Goal: Task Accomplishment & Management: Use online tool/utility

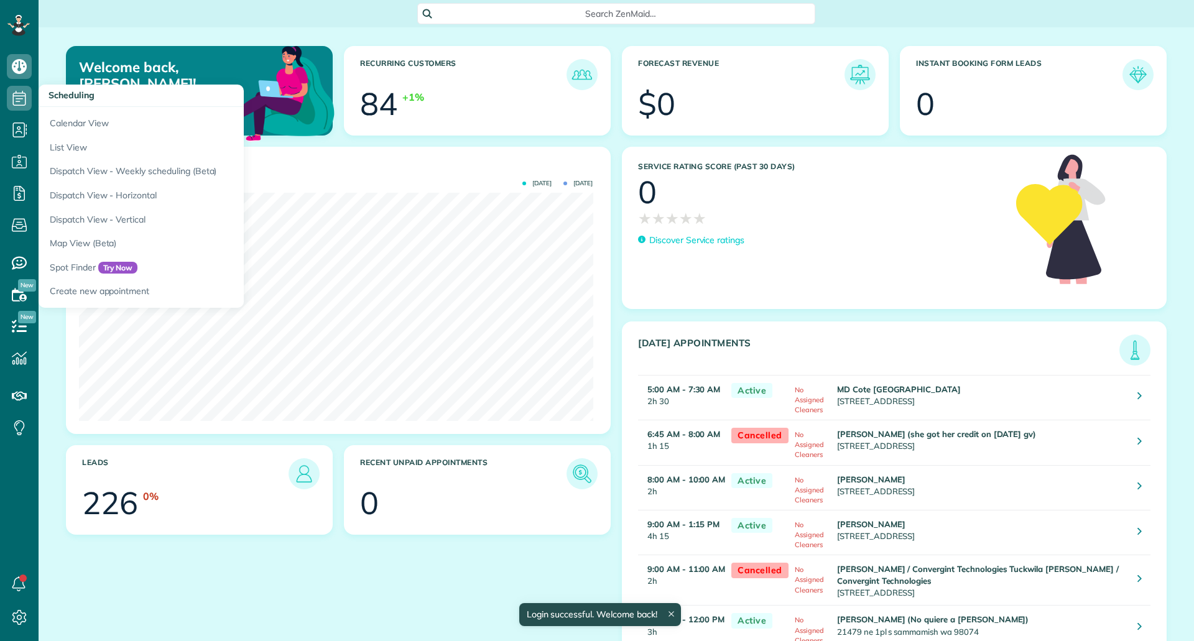
click at [16, 108] on icon at bounding box center [19, 98] width 25 height 25
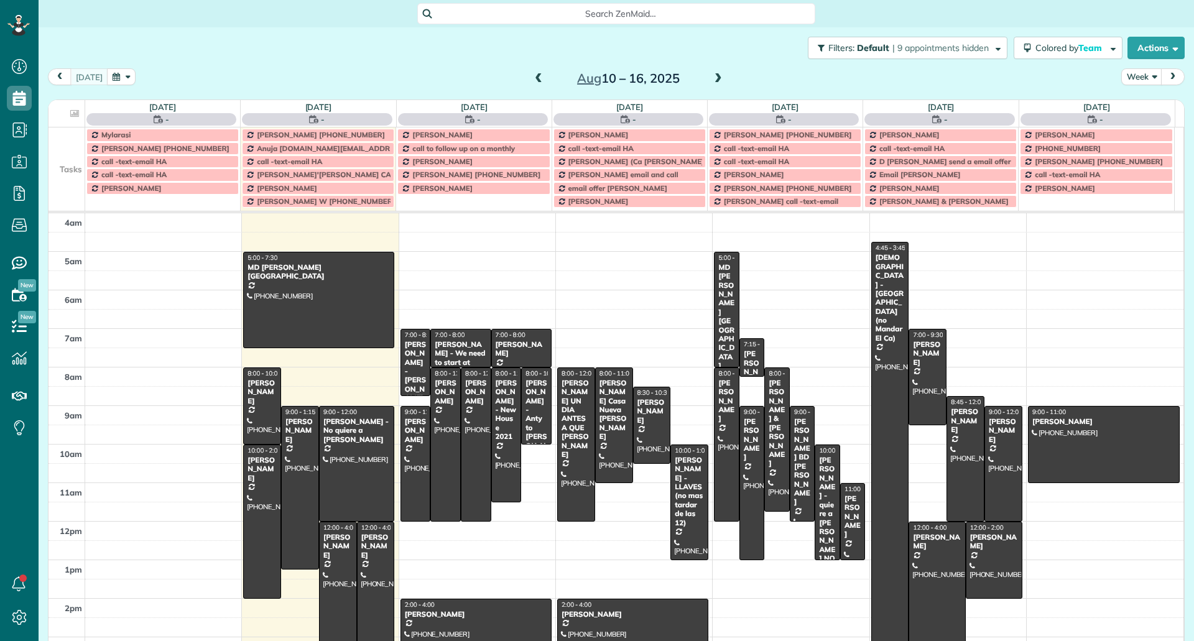
scroll to position [113, 0]
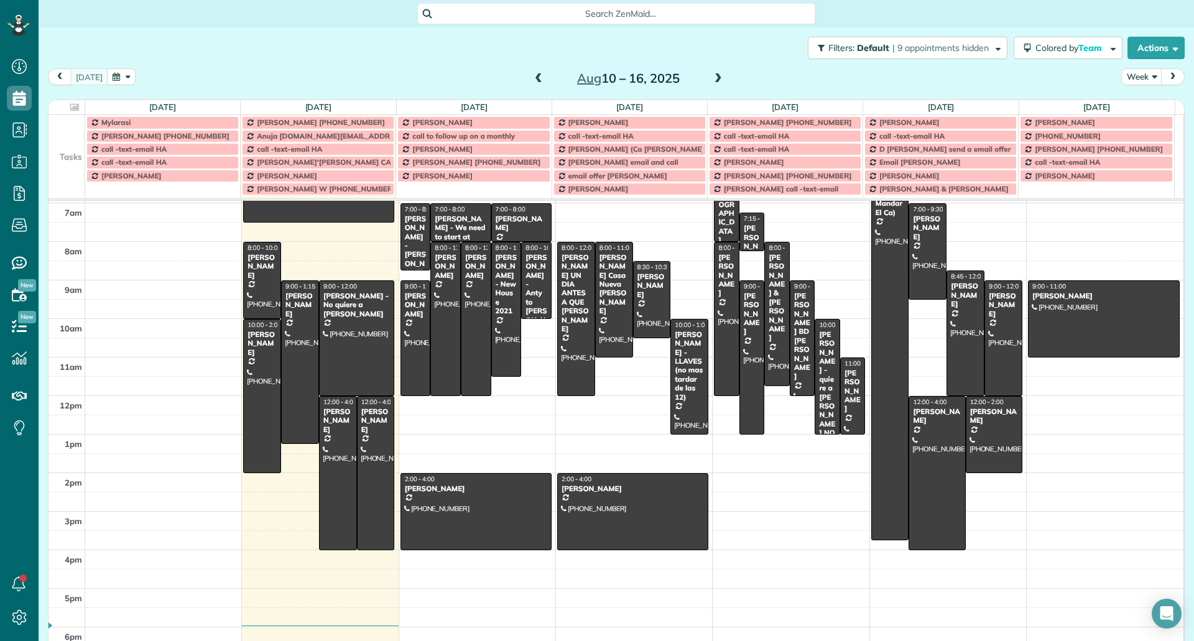
click at [72, 134] on td at bounding box center [67, 135] width 37 height 13
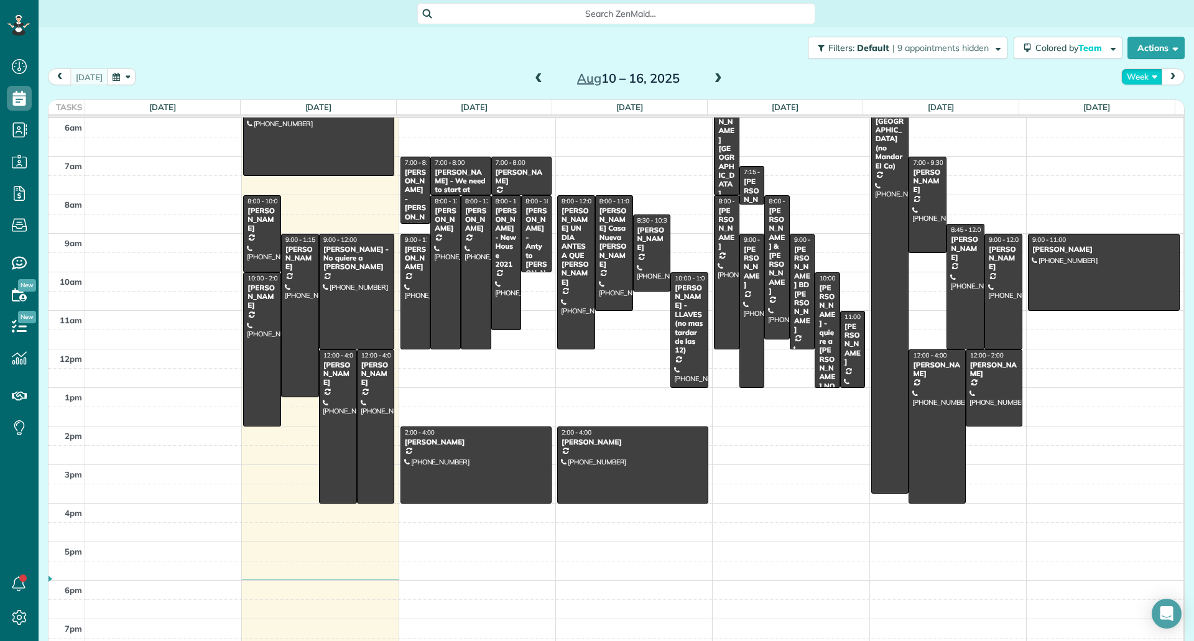
click at [1129, 85] on button "Week" at bounding box center [1141, 76] width 41 height 17
click at [1134, 111] on link "Day" at bounding box center [1171, 105] width 98 height 25
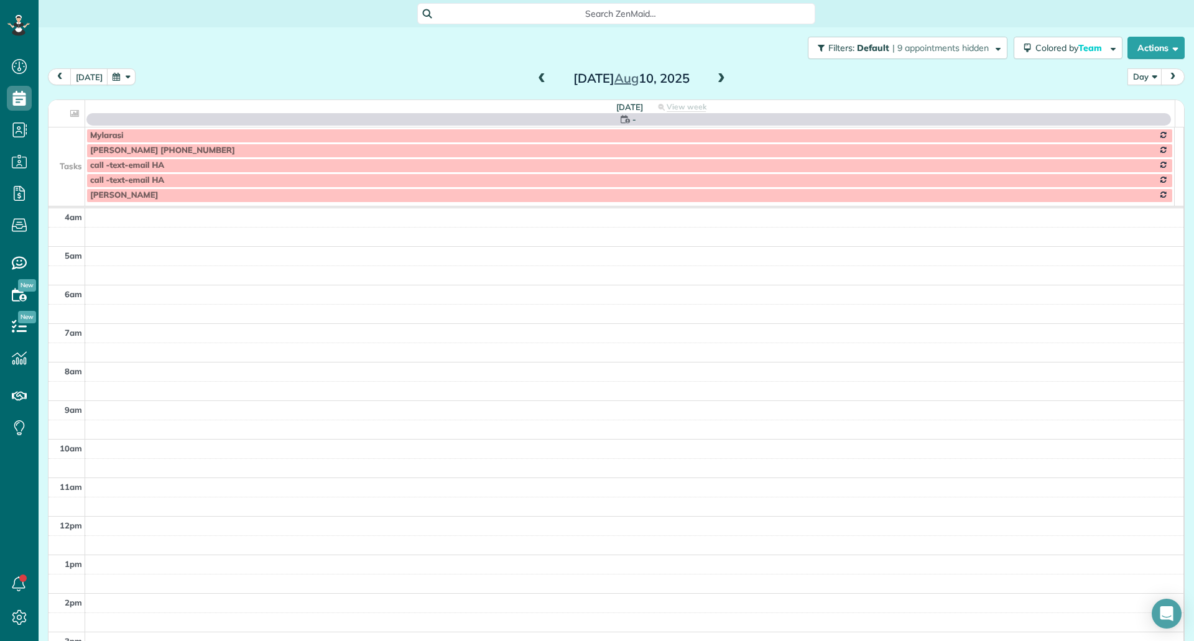
scroll to position [116, 0]
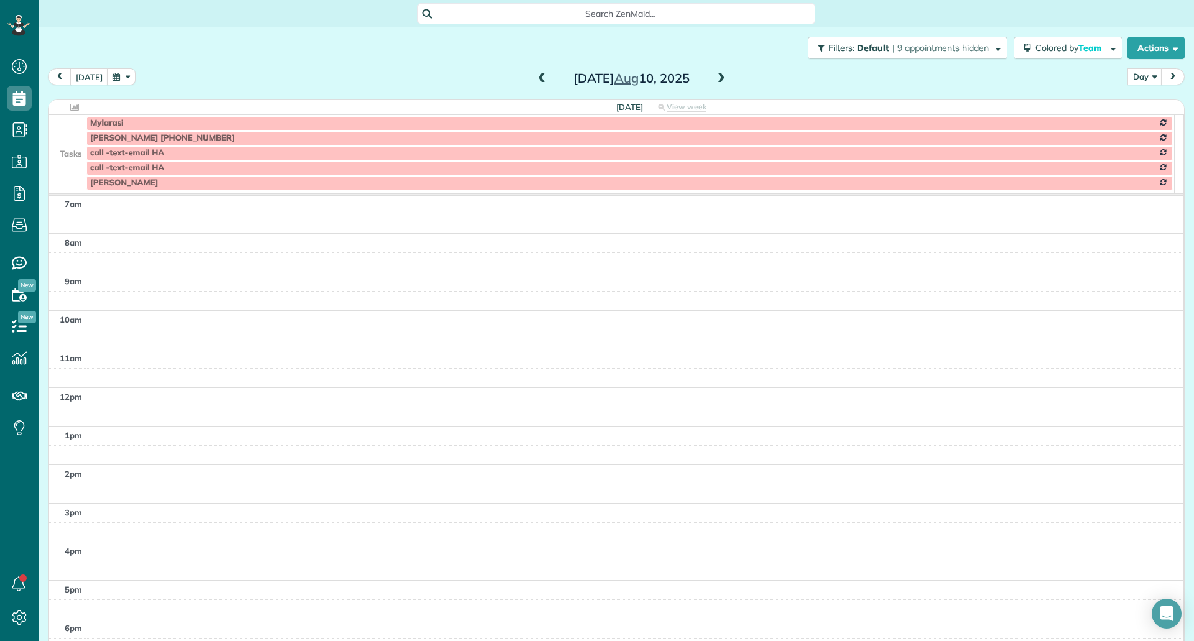
click at [715, 82] on span at bounding box center [722, 78] width 14 height 11
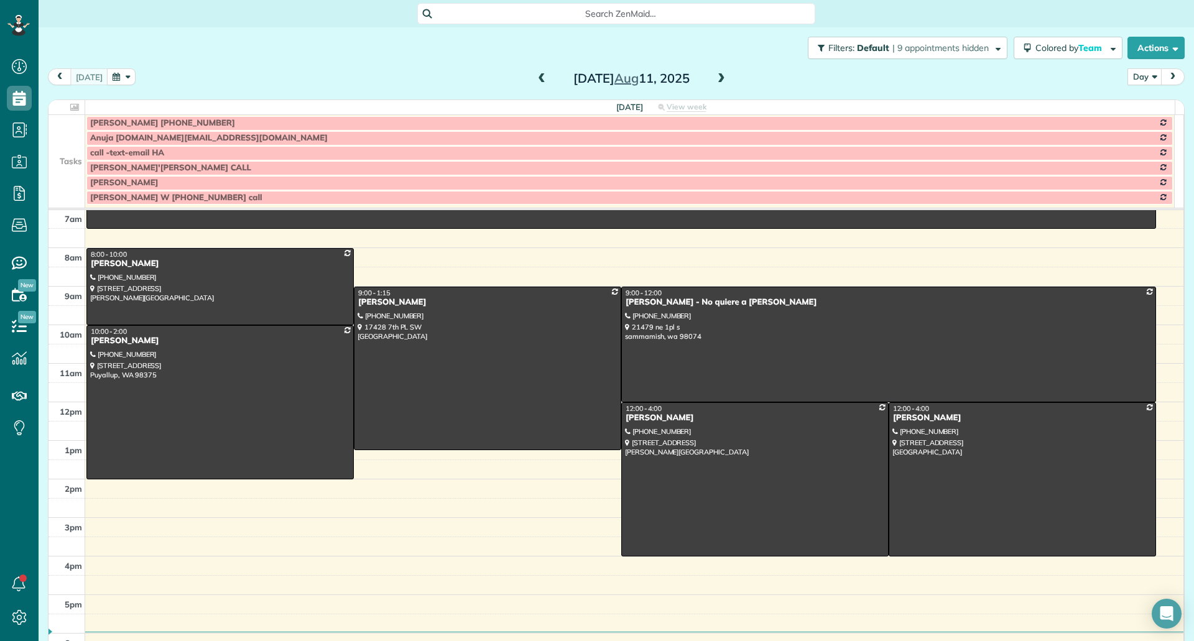
click at [715, 82] on span at bounding box center [722, 78] width 14 height 11
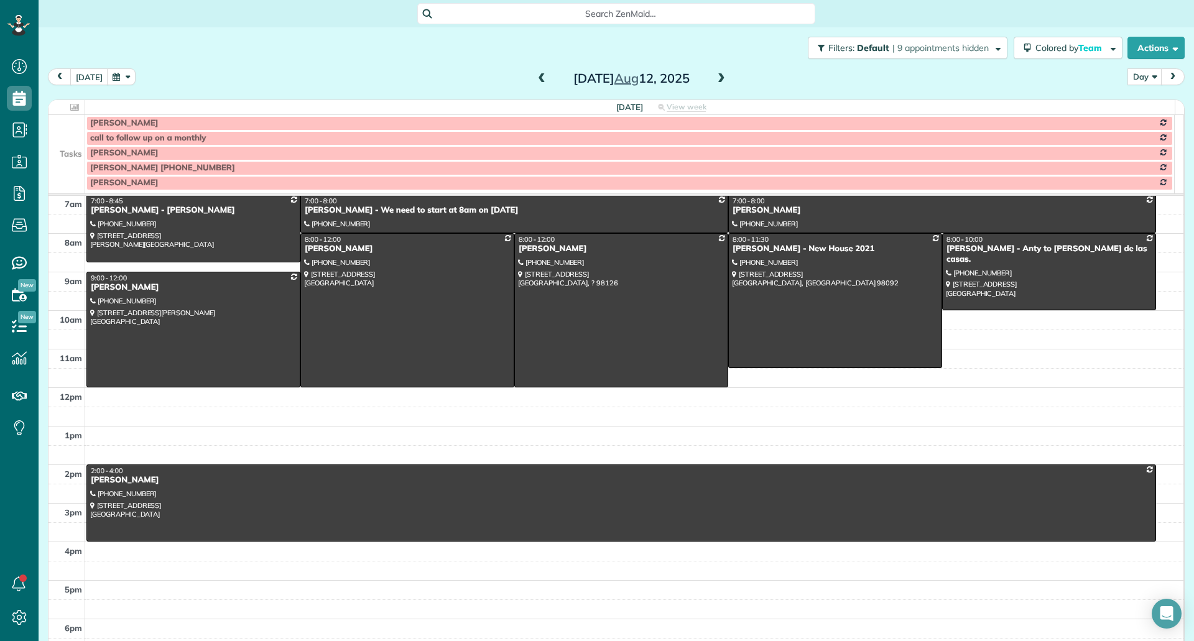
click at [74, 141] on td at bounding box center [67, 138] width 37 height 15
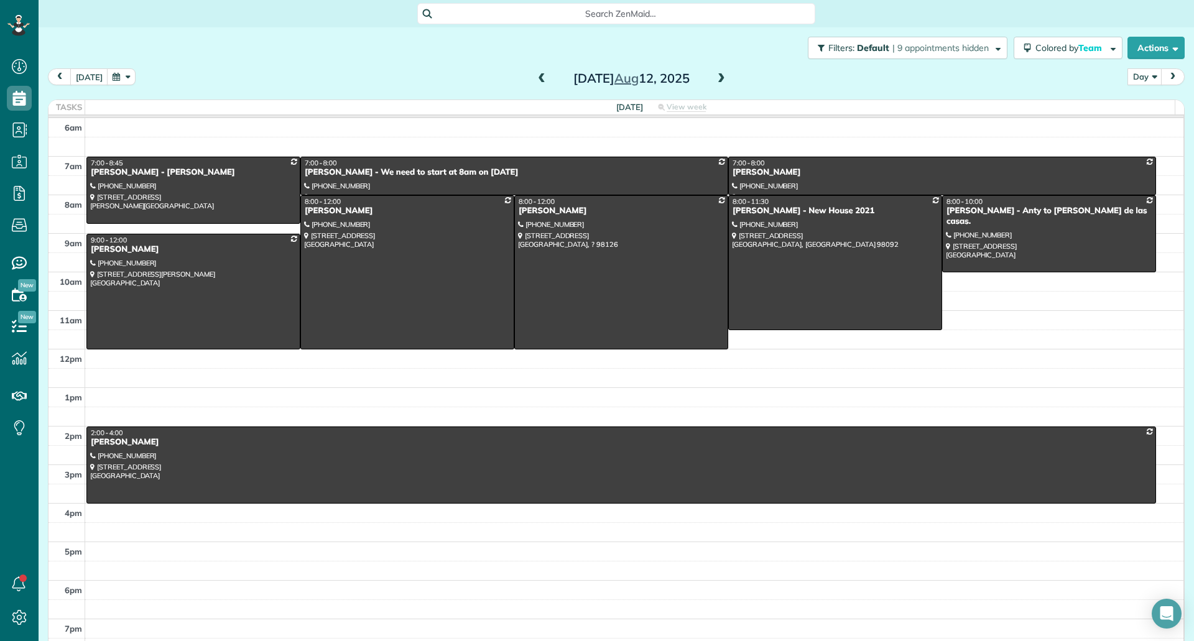
scroll to position [77, 0]
click at [222, 186] on div at bounding box center [193, 190] width 213 height 67
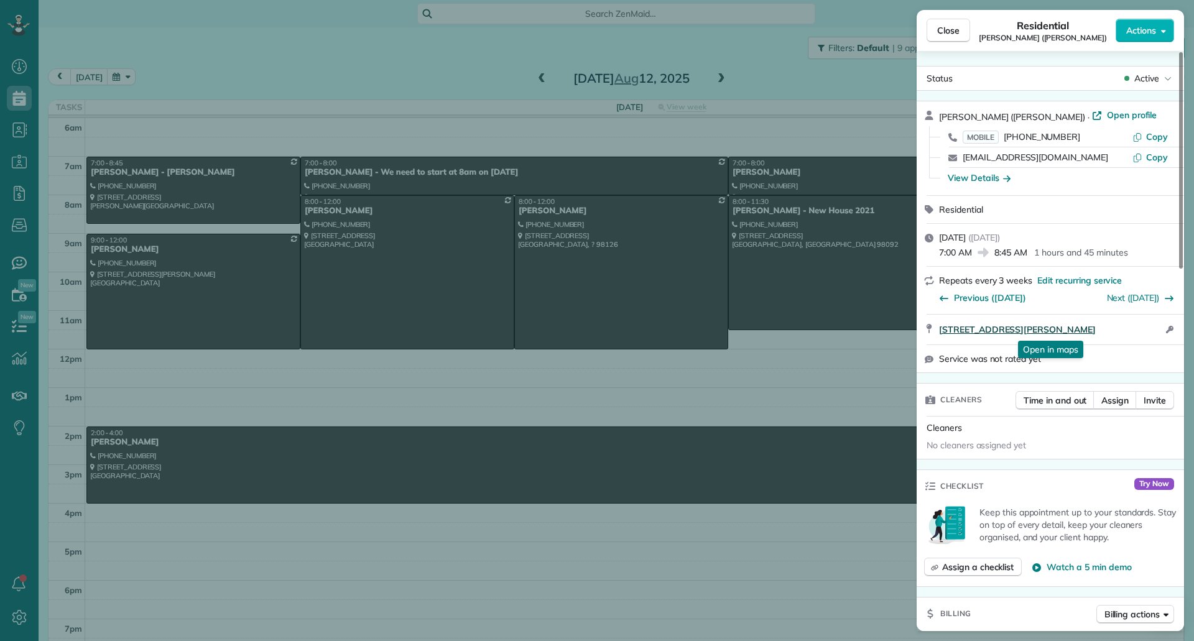
drag, startPoint x: 934, startPoint y: 333, endPoint x: 1161, endPoint y: 324, distance: 227.2
click at [1161, 324] on div "14470 119th Place Northeast Kirkland WA 98034 Open in maps Open in maps Open ac…" at bounding box center [1050, 330] width 267 height 30
click at [1158, 138] on span "Copy" at bounding box center [1157, 136] width 22 height 11
click at [985, 183] on div "View Details" at bounding box center [979, 178] width 63 height 12
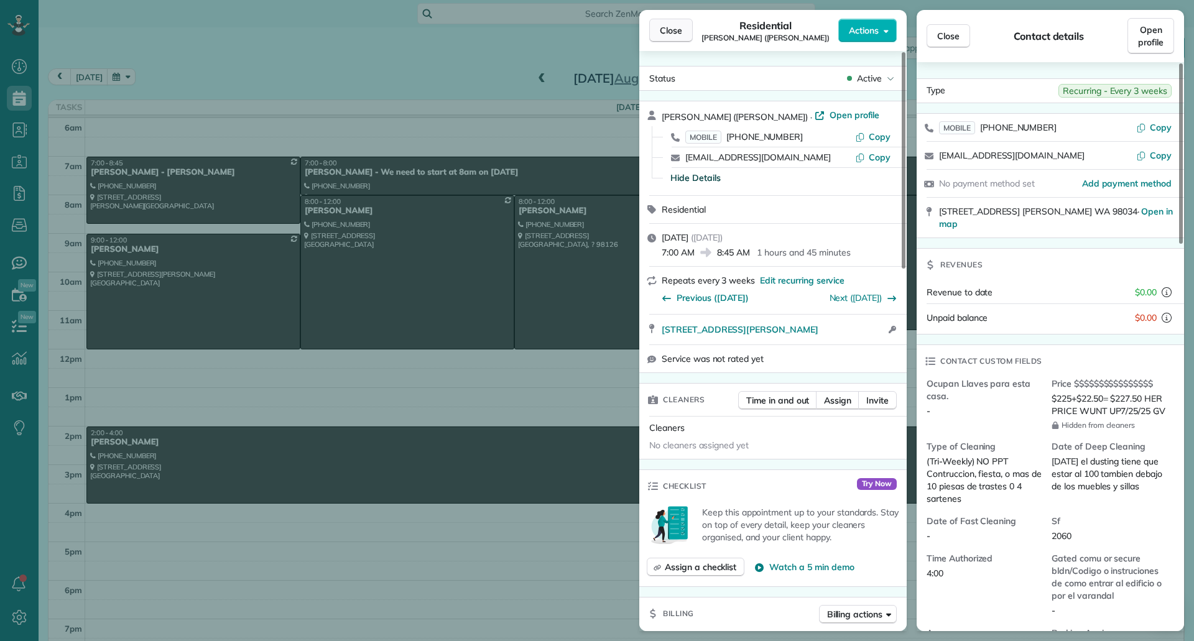
click at [666, 32] on span "Close" at bounding box center [671, 30] width 22 height 12
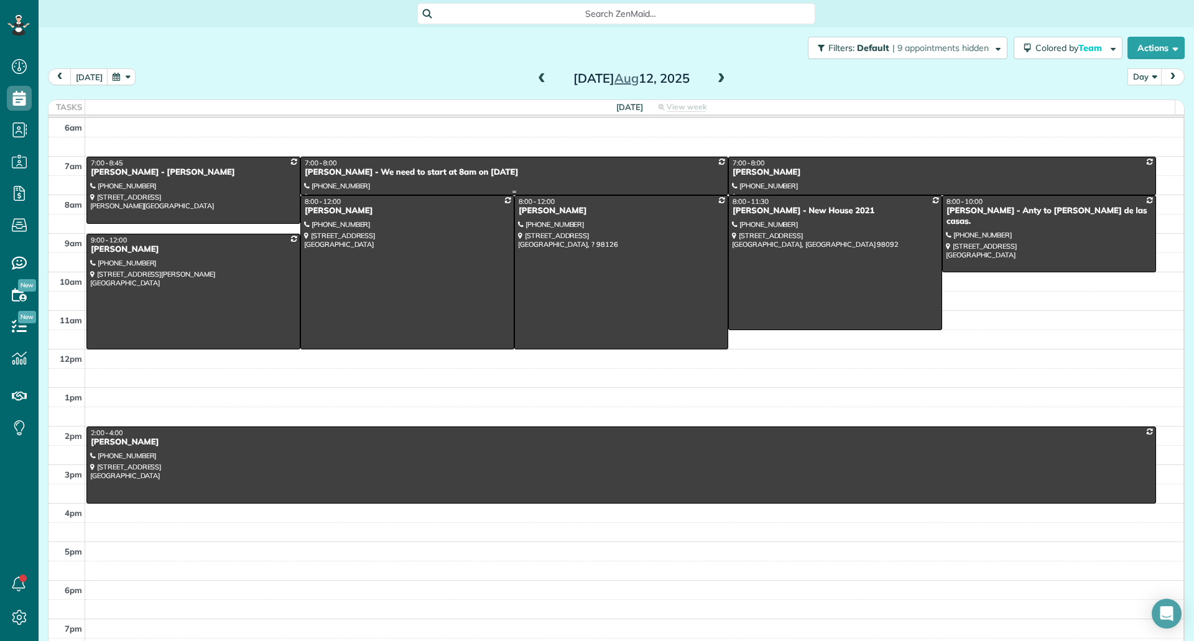
click at [387, 184] on div at bounding box center [514, 175] width 427 height 37
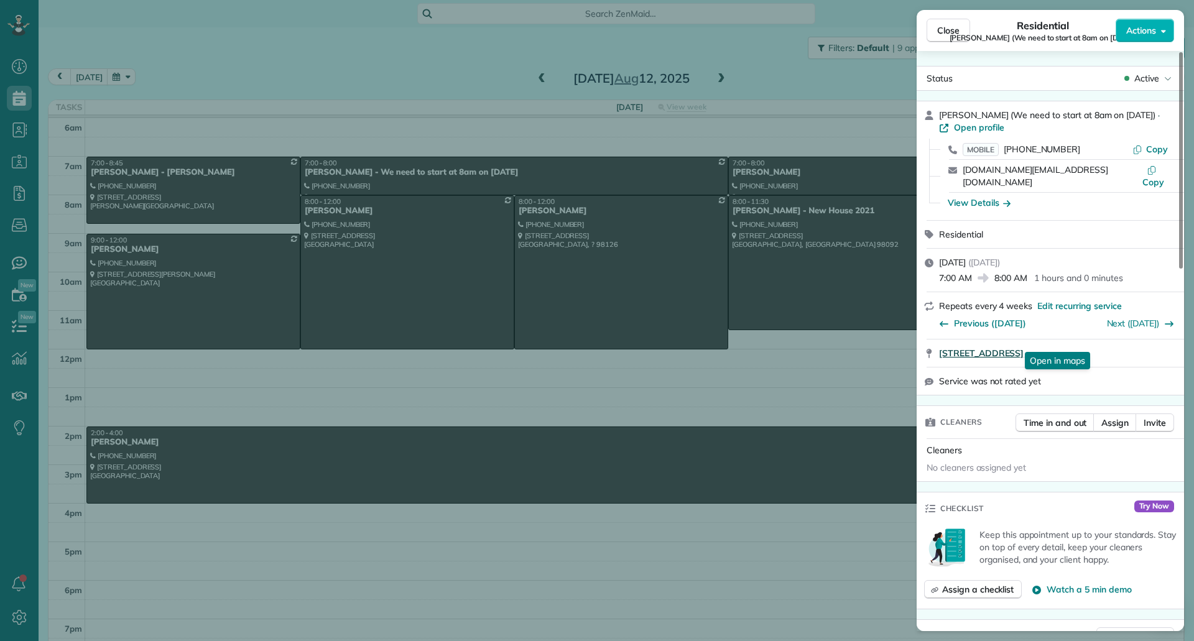
drag, startPoint x: 939, startPoint y: 344, endPoint x: 1134, endPoint y: 343, distance: 195.9
click at [1134, 343] on div "25755 215th CT SE Maple Valley WA 98038 Open in maps Open in maps" at bounding box center [1050, 353] width 267 height 27
click at [1139, 146] on icon "button" at bounding box center [1138, 149] width 10 height 10
click at [991, 197] on div "View Details" at bounding box center [979, 203] width 63 height 12
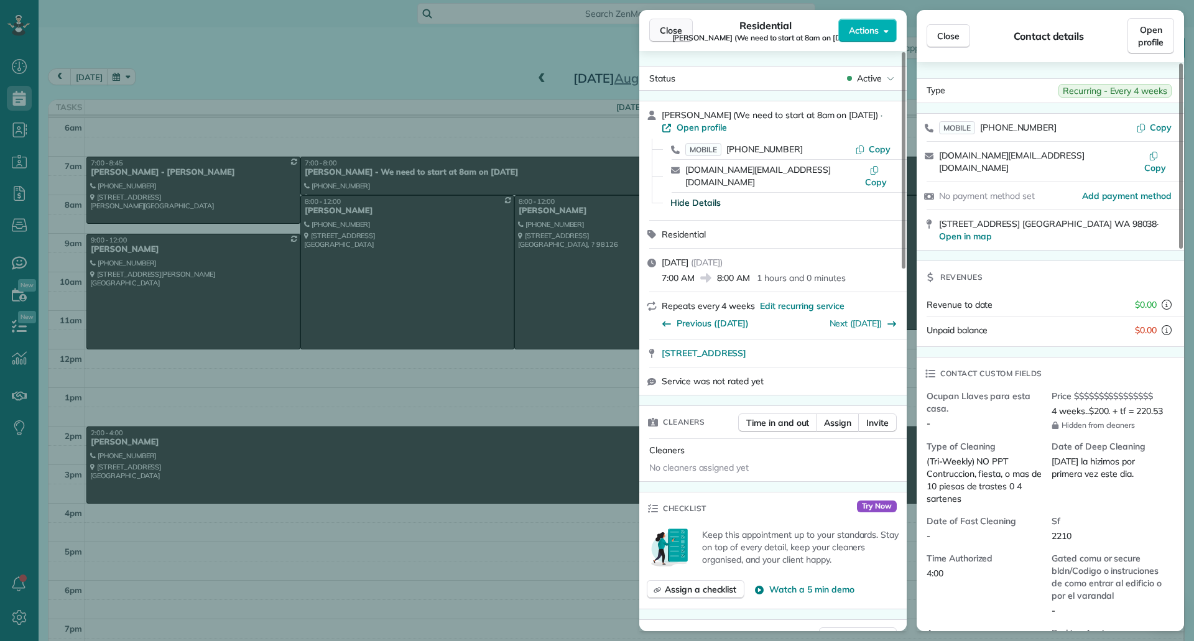
click at [657, 33] on button "Close" at bounding box center [671, 31] width 44 height 24
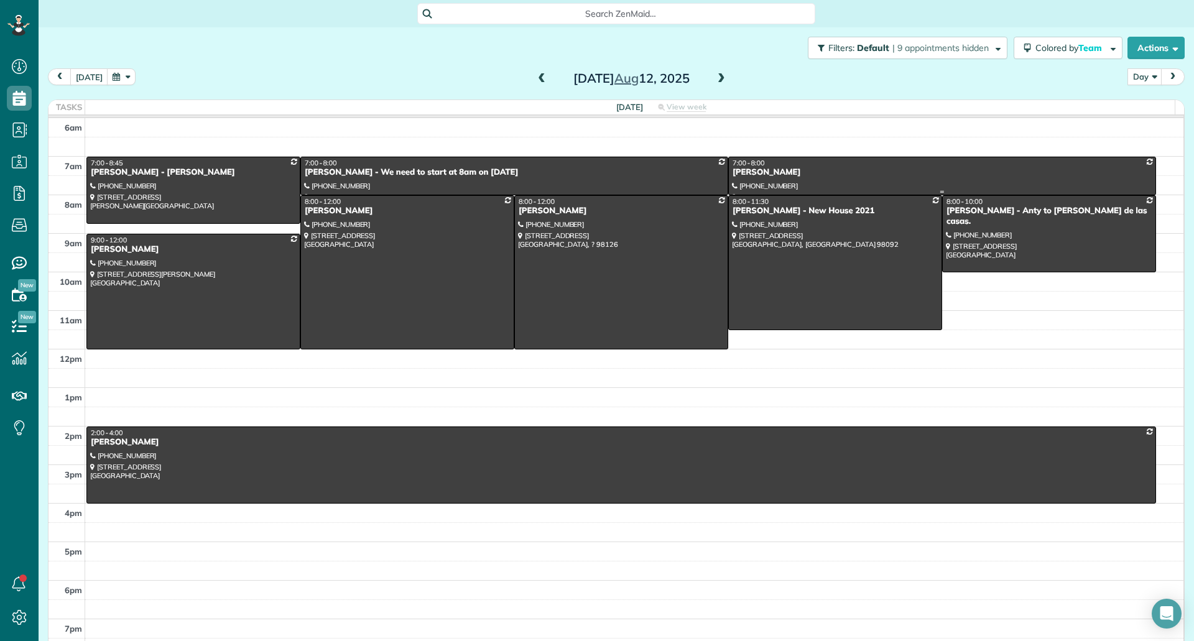
click at [916, 175] on div "Angela Lindstrom" at bounding box center [942, 172] width 420 height 11
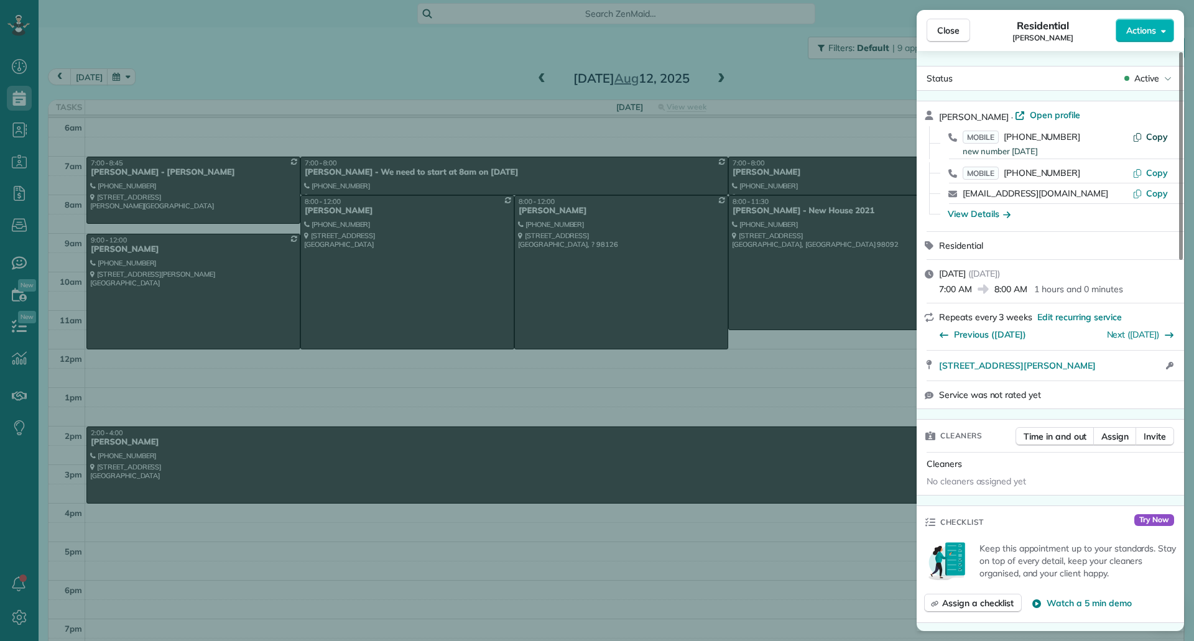
click at [1163, 139] on span "Copy" at bounding box center [1157, 136] width 22 height 11
drag, startPoint x: 937, startPoint y: 368, endPoint x: 1146, endPoint y: 368, distance: 208.4
click at [1146, 368] on div "7418 Ray Nash Dr NW Gig Harbor WA 98335 Open in maps Open in maps Open access i…" at bounding box center [1050, 366] width 267 height 30
click at [992, 211] on div "View Details" at bounding box center [979, 214] width 63 height 12
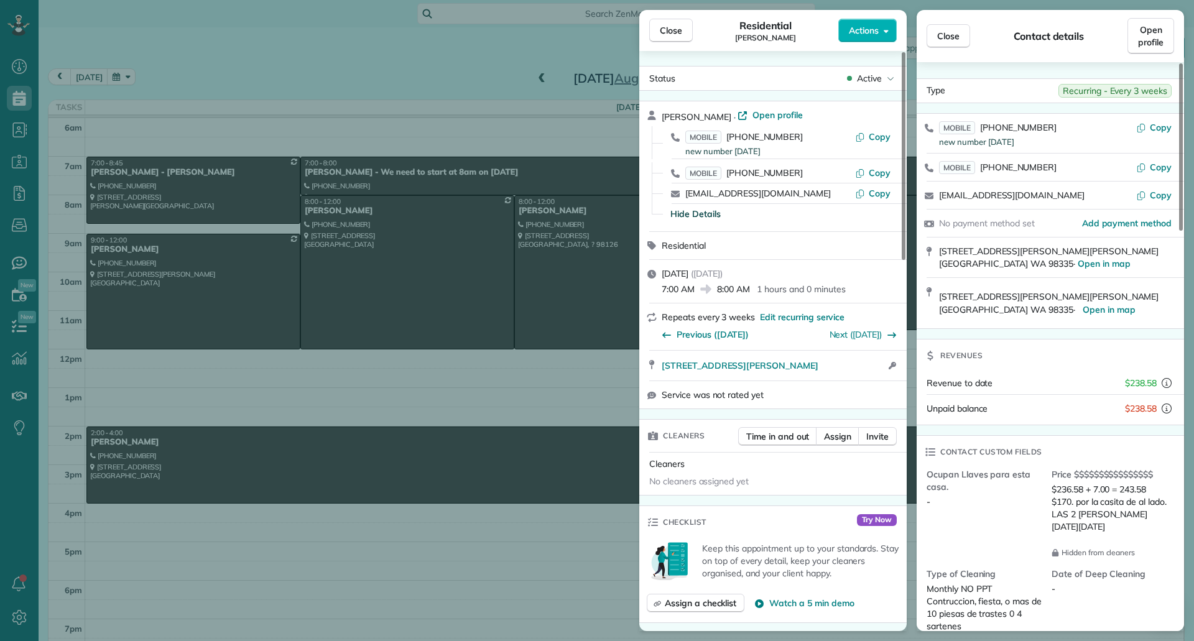
scroll to position [126, 0]
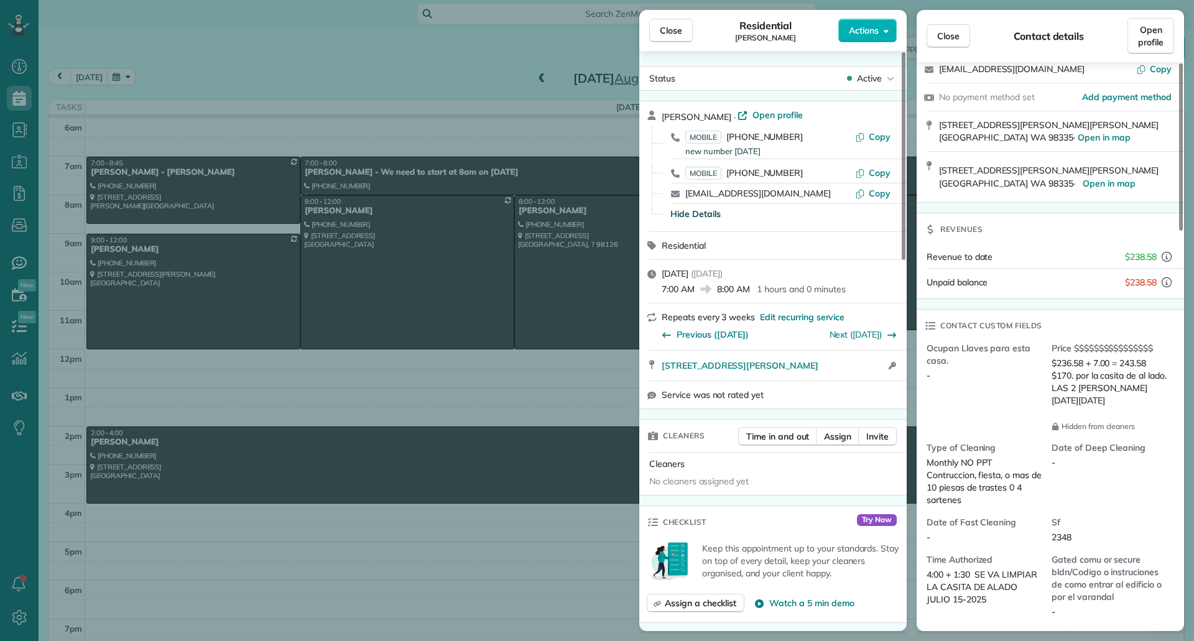
drag, startPoint x: 677, startPoint y: 26, endPoint x: 680, endPoint y: 47, distance: 21.4
click at [677, 26] on span "Close" at bounding box center [671, 30] width 22 height 12
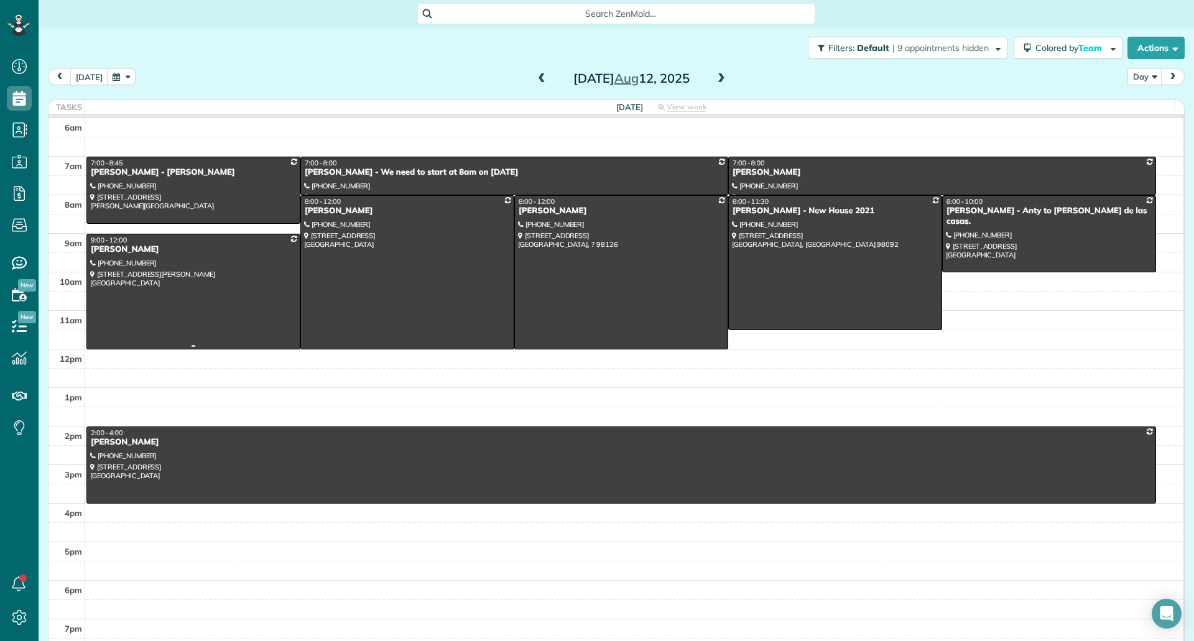
click at [247, 281] on div at bounding box center [193, 291] width 213 height 114
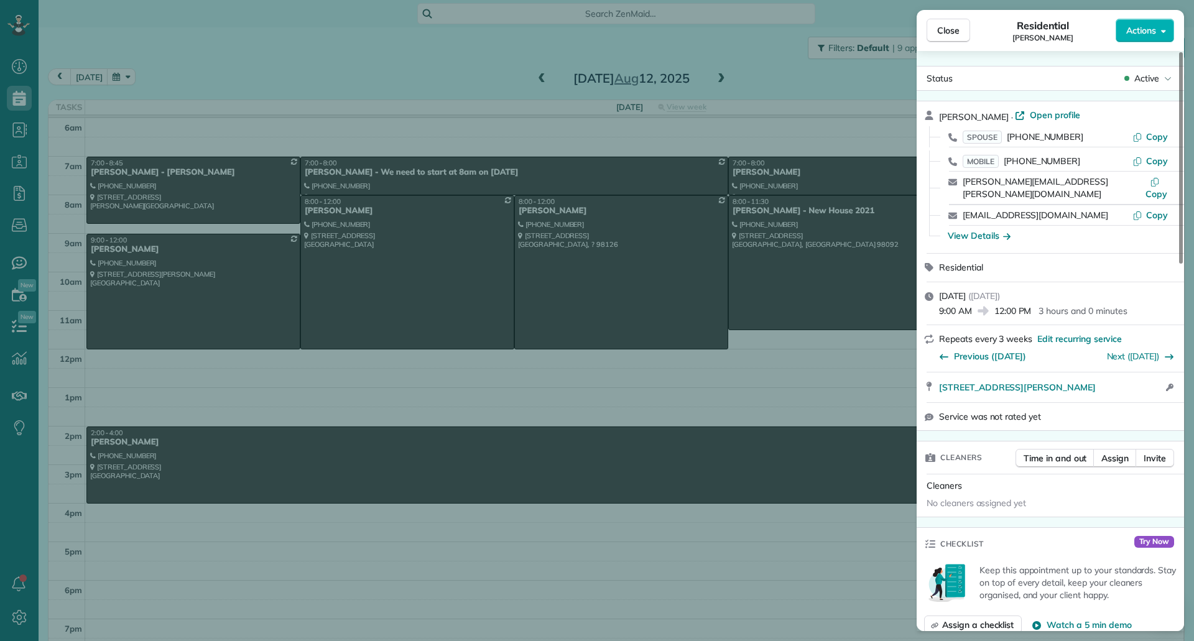
click at [1154, 129] on div "SPOUSE (917) 331-6545 Copy" at bounding box center [1058, 137] width 238 height 20
click at [1153, 137] on span "Copy" at bounding box center [1157, 136] width 22 height 11
drag, startPoint x: 931, startPoint y: 378, endPoint x: 1115, endPoint y: 377, distance: 184.1
click at [1115, 377] on div "7724 Earl Ave NW Seattle WA 98117 Open in maps Open in maps Open access informa…" at bounding box center [1050, 388] width 267 height 30
click at [979, 230] on div "View Details" at bounding box center [979, 236] width 63 height 12
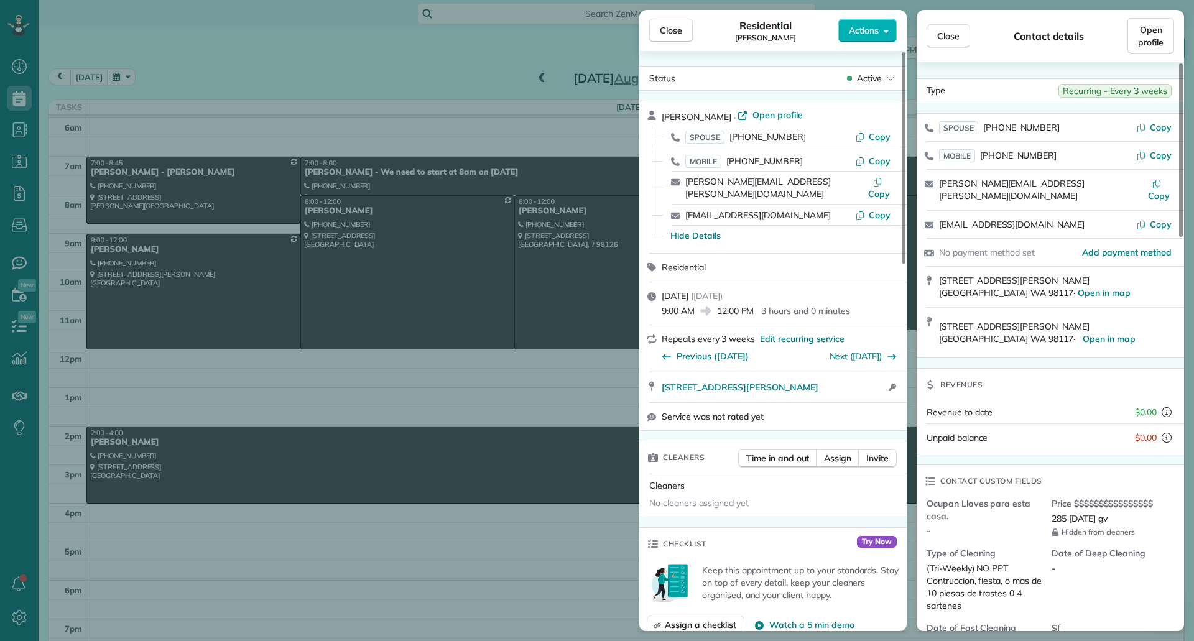
scroll to position [63, 0]
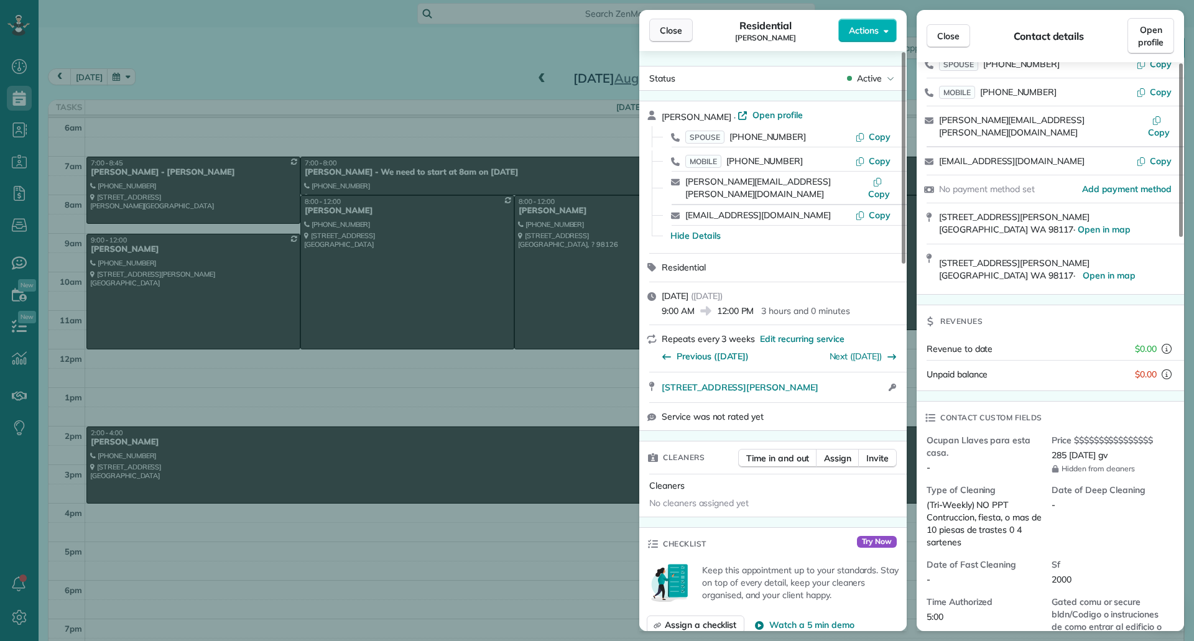
click at [671, 38] on button "Close" at bounding box center [671, 31] width 44 height 24
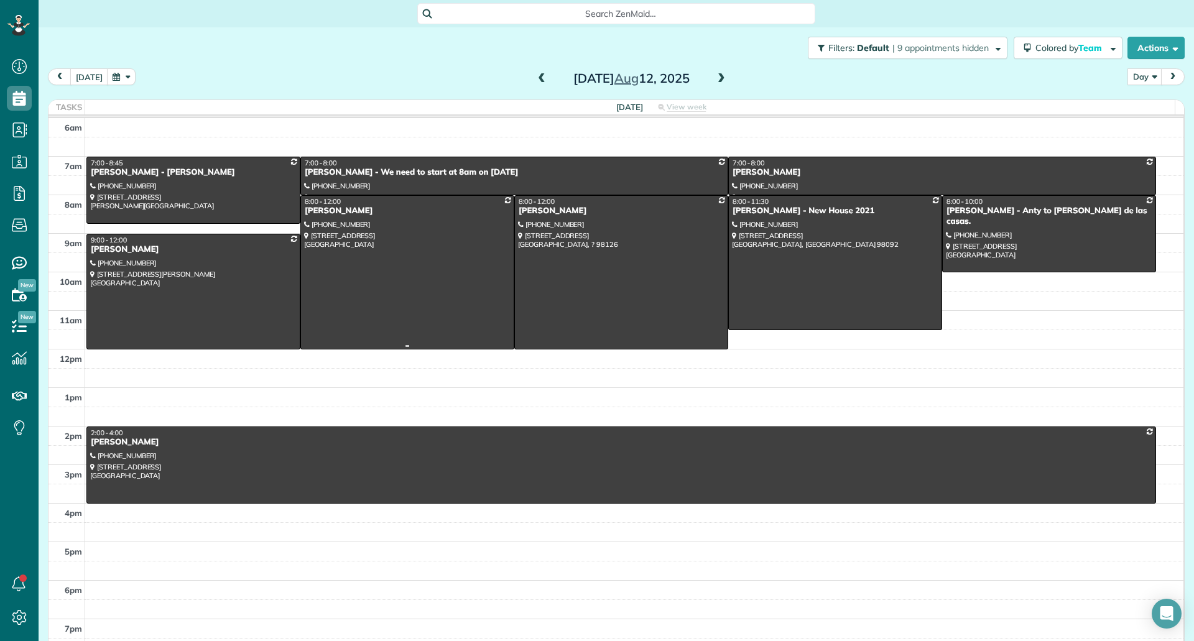
click at [433, 274] on div at bounding box center [407, 272] width 213 height 153
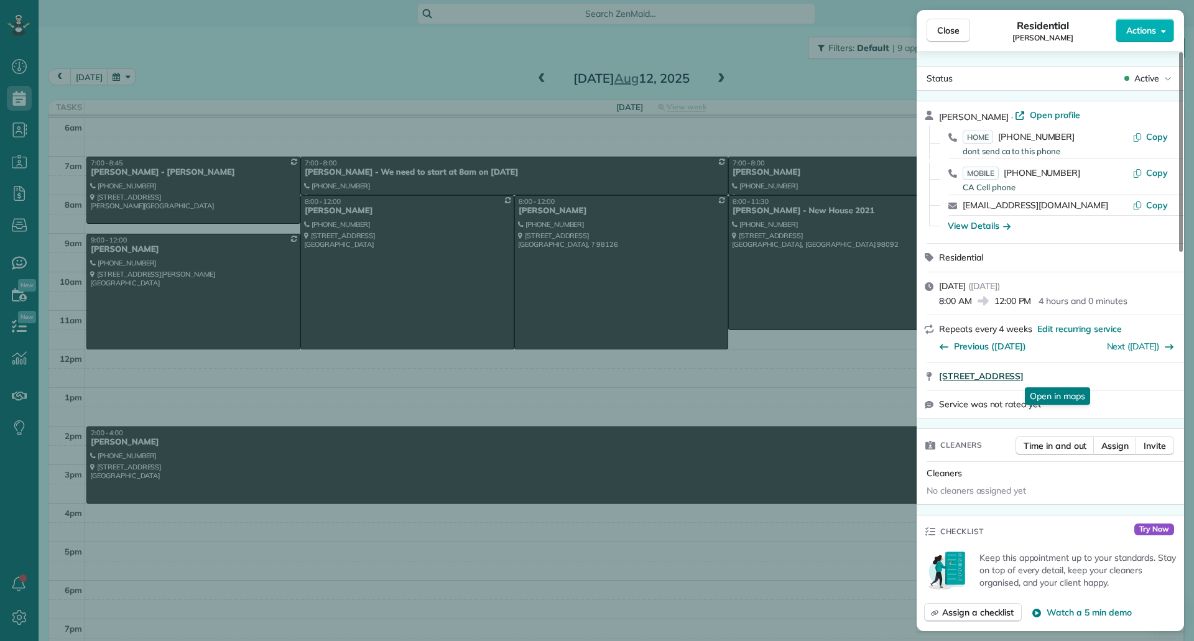
drag, startPoint x: 934, startPoint y: 383, endPoint x: 1134, endPoint y: 373, distance: 199.9
click at [1134, 373] on div "34003 13th CT SW Federal Way WA 98023 Open in maps Open in maps" at bounding box center [1050, 376] width 267 height 27
click at [1155, 183] on div "Copy" at bounding box center [1150, 179] width 35 height 24
click at [1152, 176] on span "Copy" at bounding box center [1157, 172] width 22 height 11
click at [1161, 171] on span "Copy" at bounding box center [1157, 172] width 22 height 11
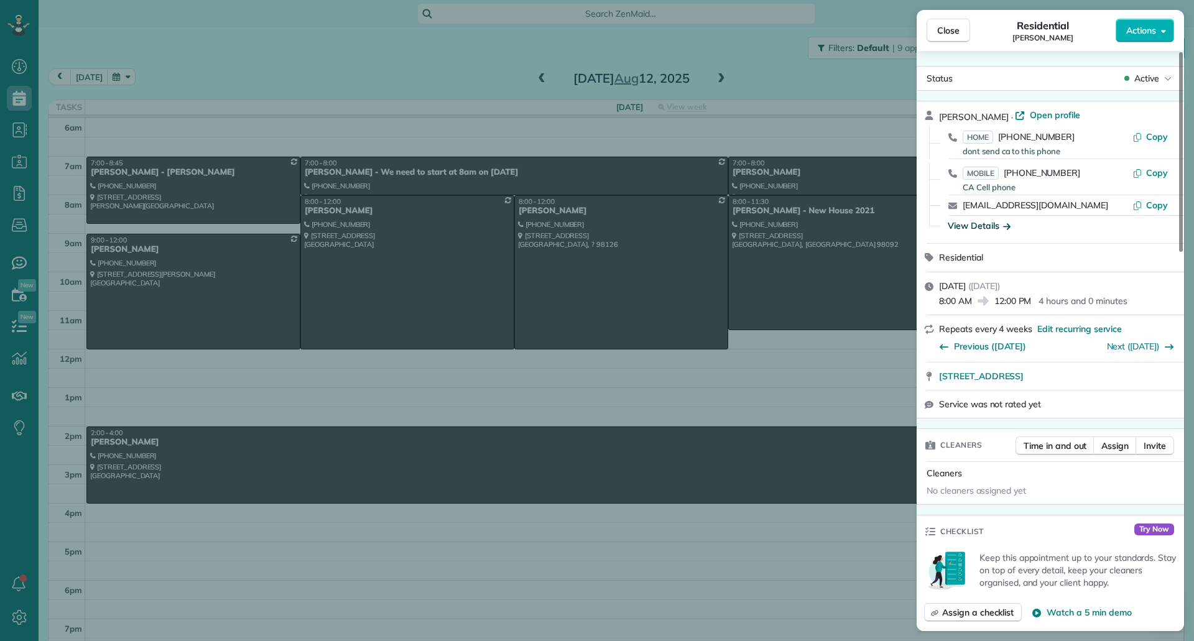
click at [955, 230] on div "View Details" at bounding box center [979, 226] width 63 height 12
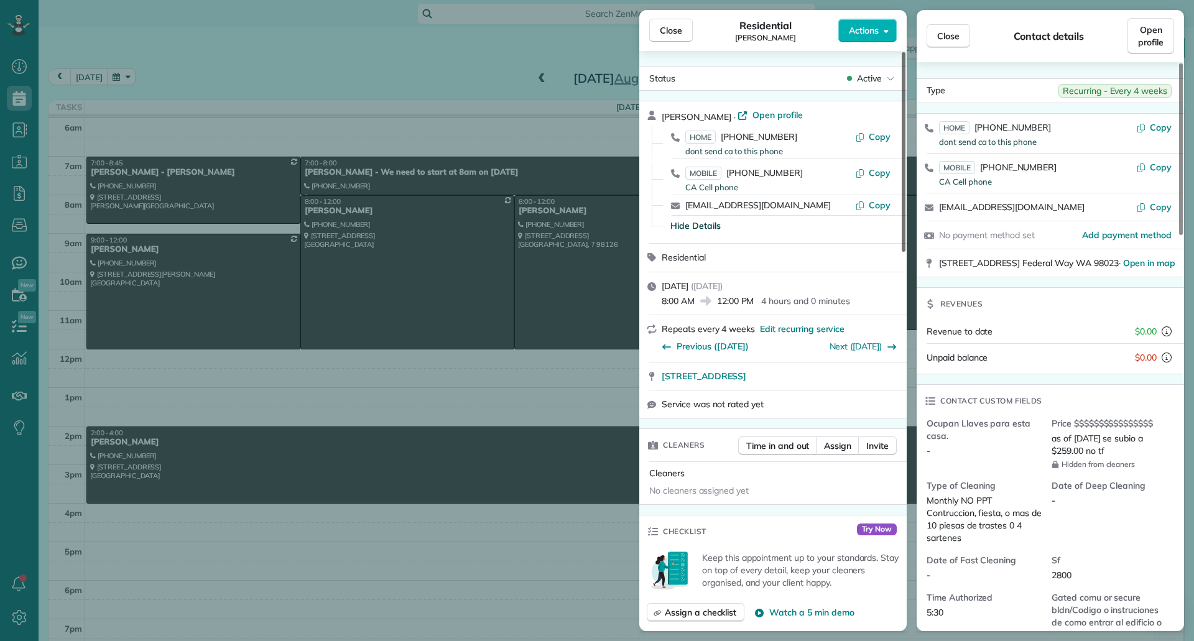
scroll to position [126, 0]
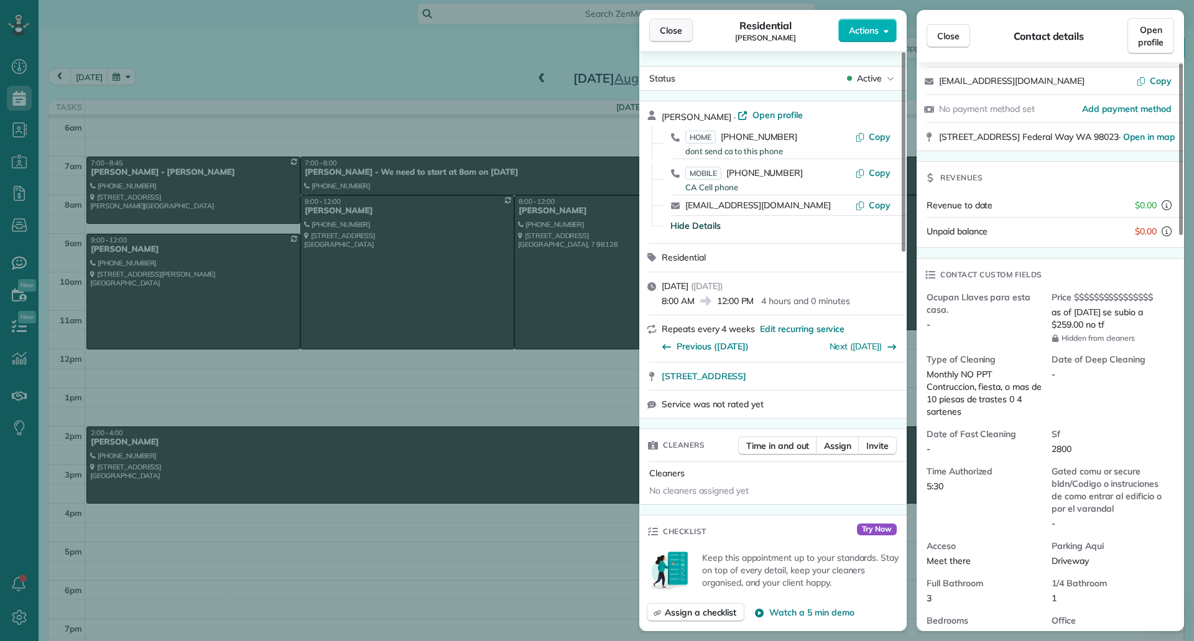
click at [666, 29] on span "Close" at bounding box center [671, 30] width 22 height 12
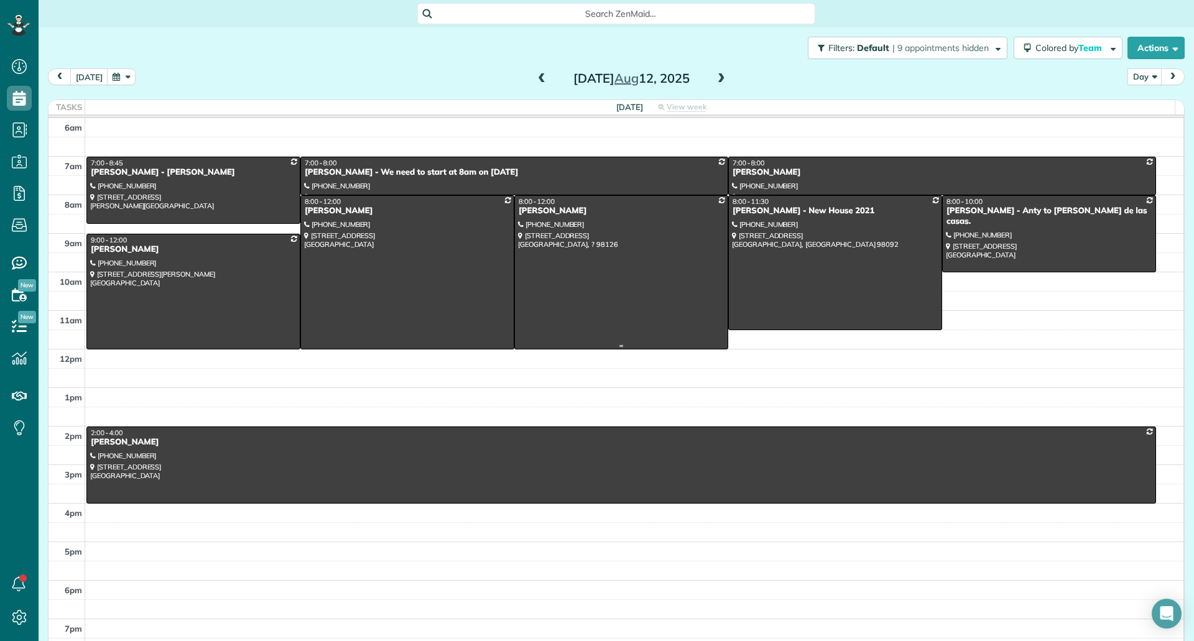
click at [568, 259] on div at bounding box center [621, 272] width 213 height 153
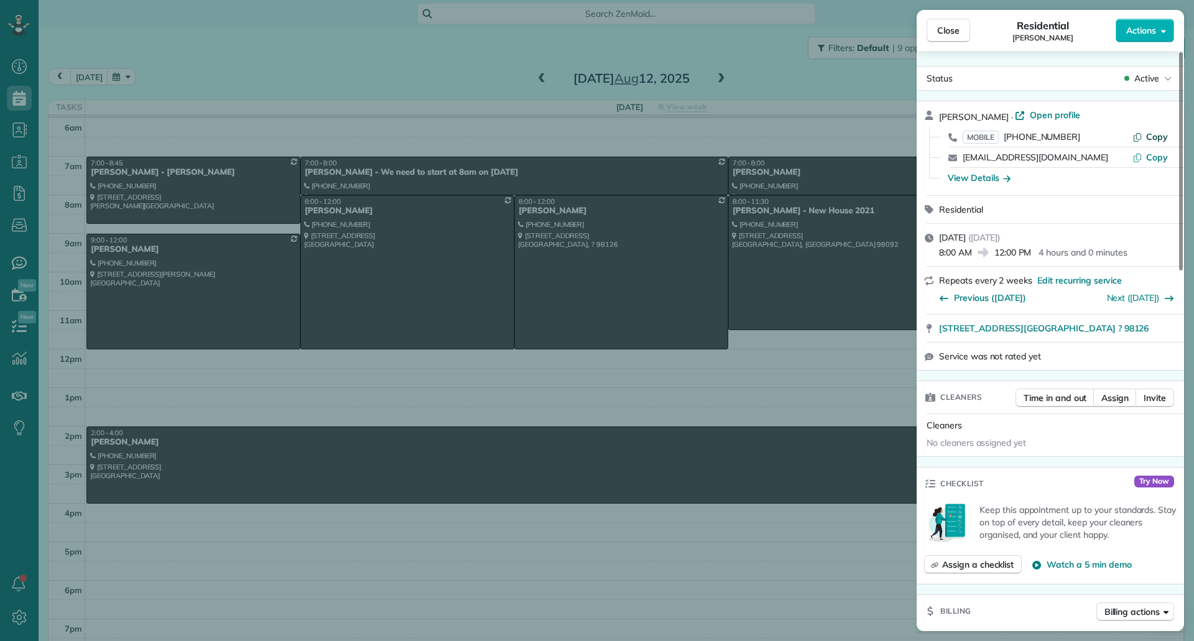
click at [1161, 136] on span "Copy" at bounding box center [1157, 136] width 22 height 11
drag, startPoint x: 938, startPoint y: 332, endPoint x: 1090, endPoint y: 334, distance: 151.8
click at [1090, 334] on div "8212 37th AVE SW Seattle ? 98126 Open in maps Open in maps" at bounding box center [1050, 328] width 267 height 27
click at [953, 183] on div "View Details" at bounding box center [979, 178] width 63 height 12
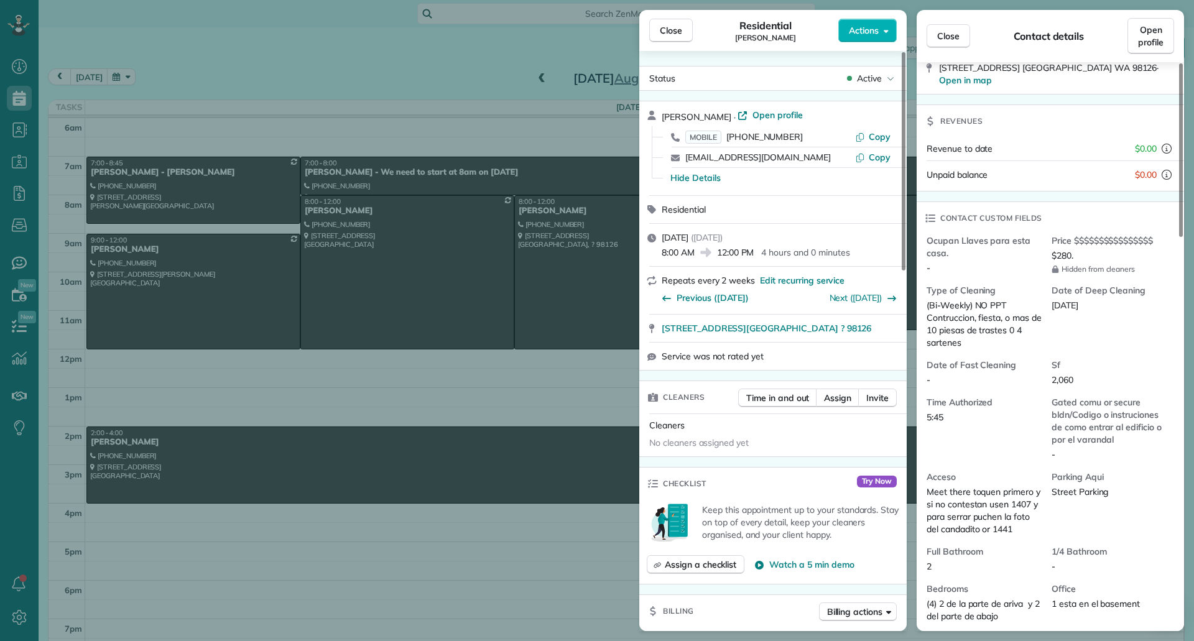
scroll to position [187, 0]
click at [666, 35] on span "Close" at bounding box center [671, 30] width 22 height 12
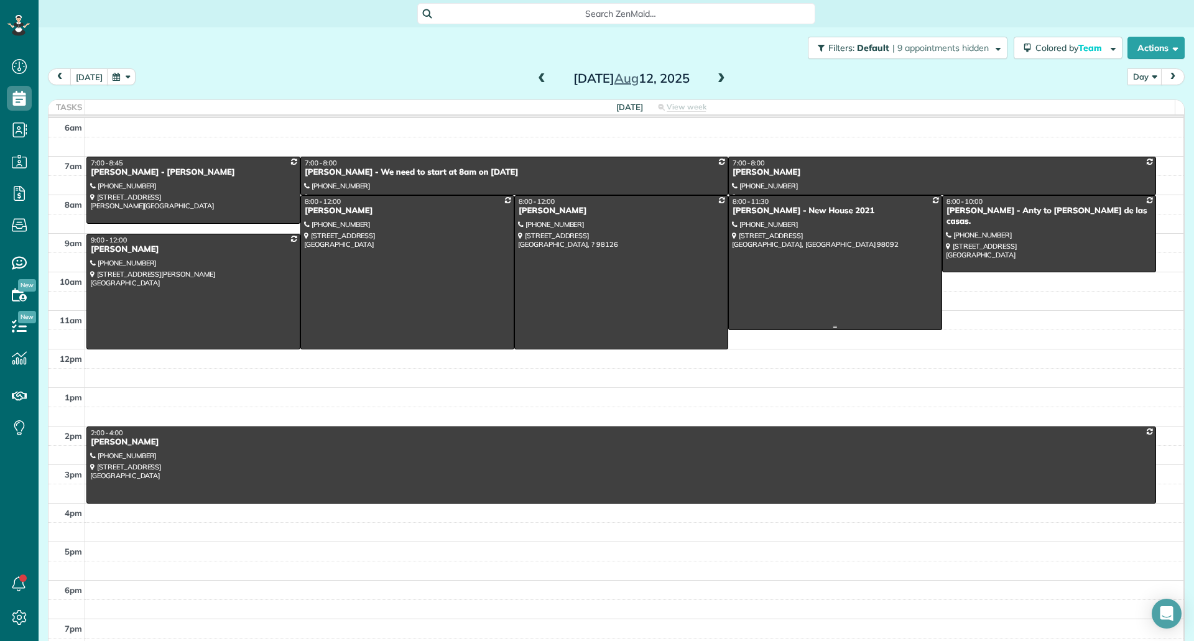
click at [851, 258] on div at bounding box center [835, 263] width 213 height 134
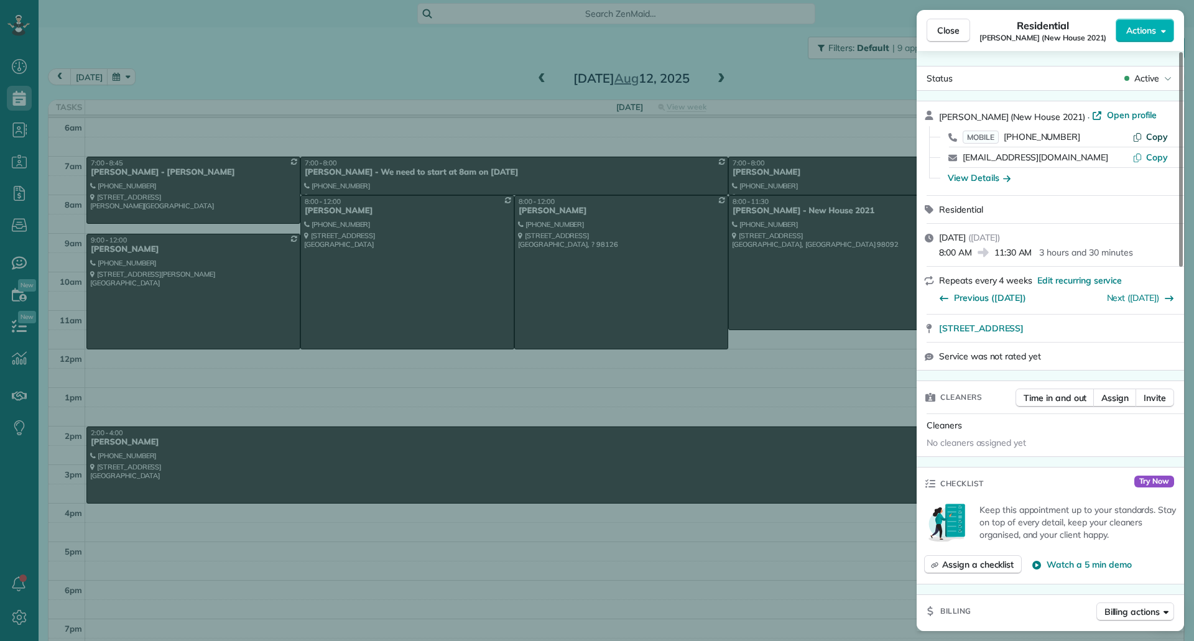
click at [1161, 136] on span "Copy" at bounding box center [1157, 136] width 22 height 11
drag, startPoint x: 936, startPoint y: 334, endPoint x: 1156, endPoint y: 336, distance: 219.6
click at [1156, 335] on div "29806 138th Avenue Southeast Auburn WA 98092" at bounding box center [1050, 328] width 267 height 27
click at [973, 183] on div "View Details" at bounding box center [979, 178] width 63 height 12
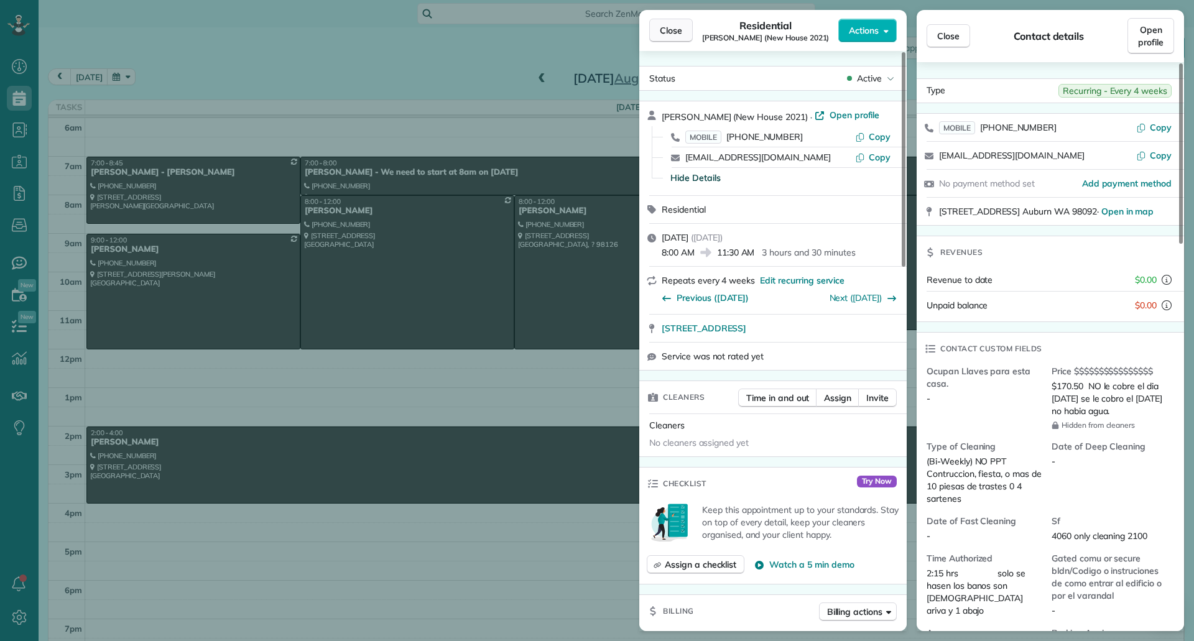
click at [669, 34] on span "Close" at bounding box center [671, 30] width 22 height 12
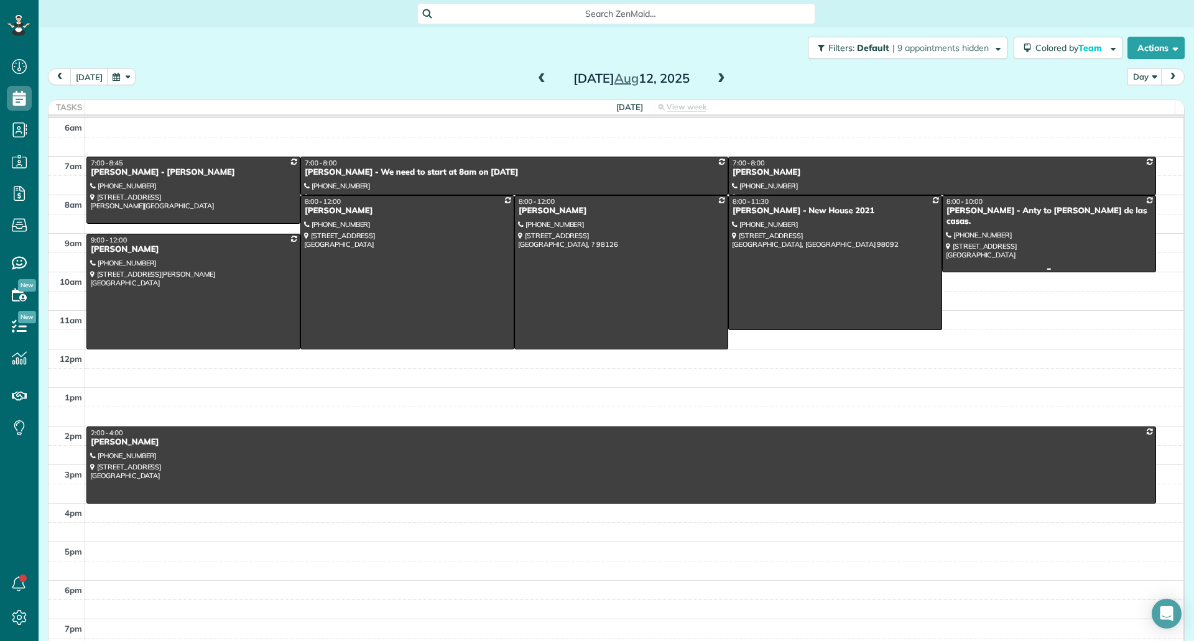
click at [1024, 236] on div at bounding box center [1049, 234] width 213 height 76
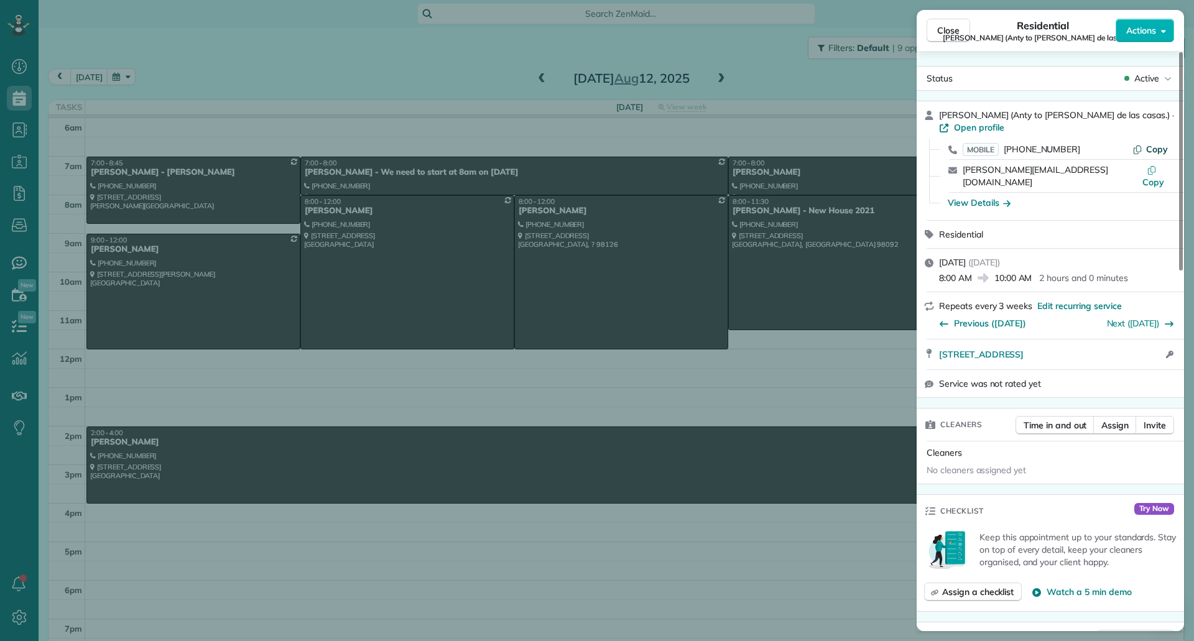
click at [1158, 144] on span "Copy" at bounding box center [1157, 149] width 22 height 11
click at [1141, 144] on icon "button" at bounding box center [1138, 149] width 10 height 10
drag, startPoint x: 935, startPoint y: 332, endPoint x: 1155, endPoint y: 332, distance: 220.2
click at [1155, 340] on div "428 SW 206th ST Normandy Park WA 98166 Open in maps Open in maps Open access in…" at bounding box center [1050, 355] width 267 height 30
click at [987, 193] on div "View Details" at bounding box center [1058, 203] width 238 height 20
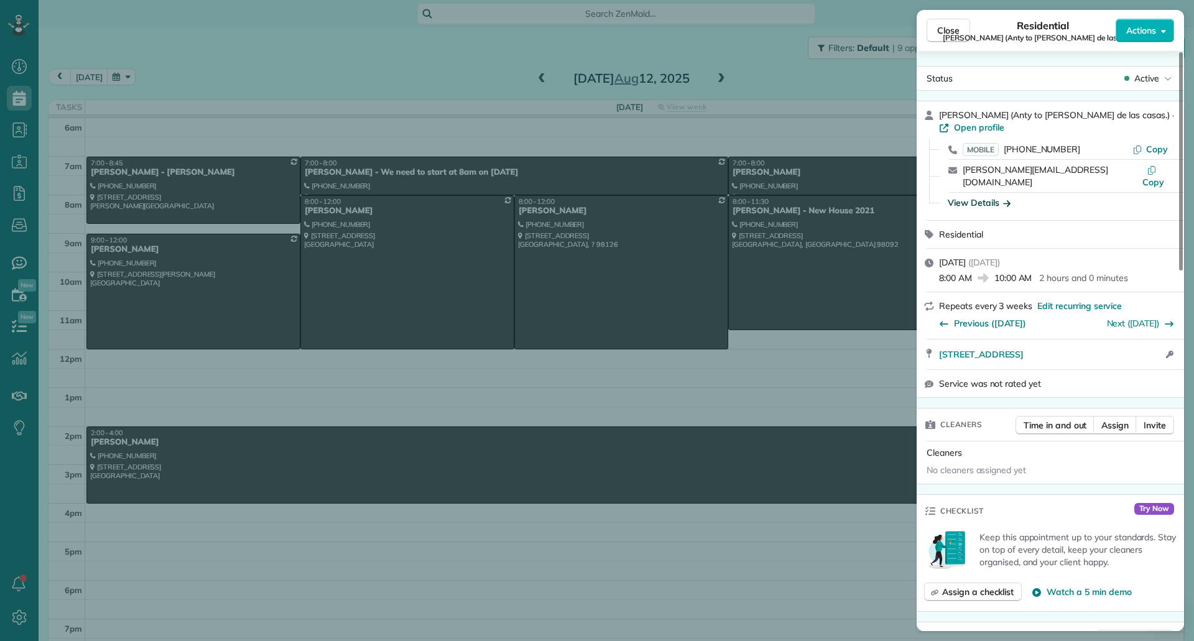
click at [987, 197] on div "View Details" at bounding box center [979, 203] width 63 height 12
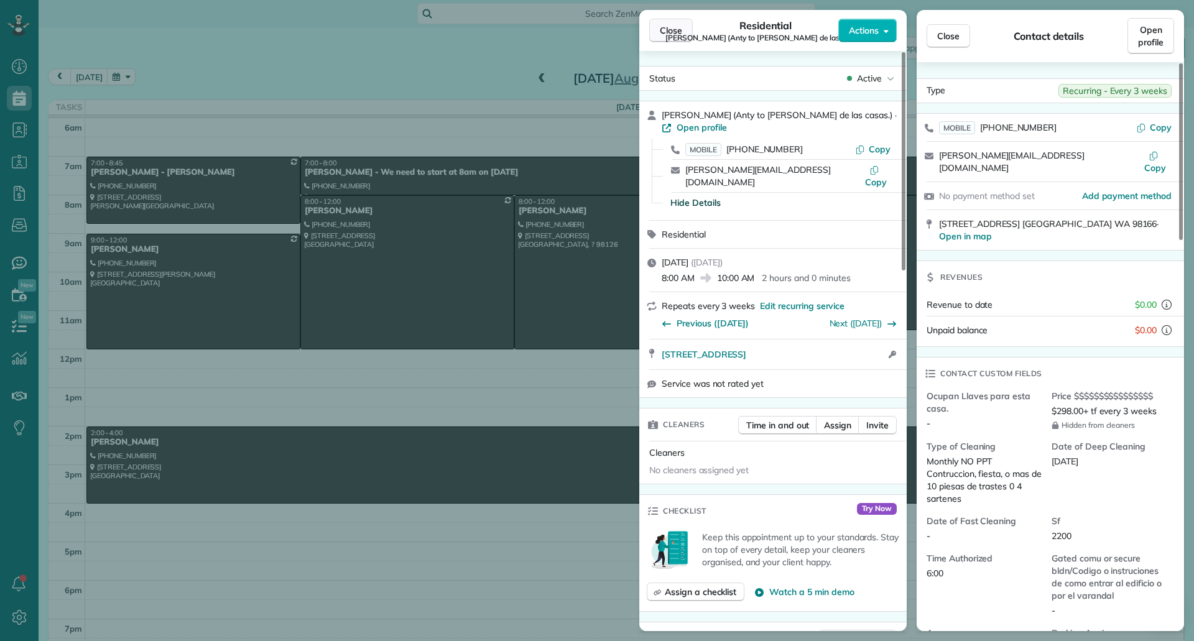
click at [683, 32] on button "Close" at bounding box center [671, 31] width 44 height 24
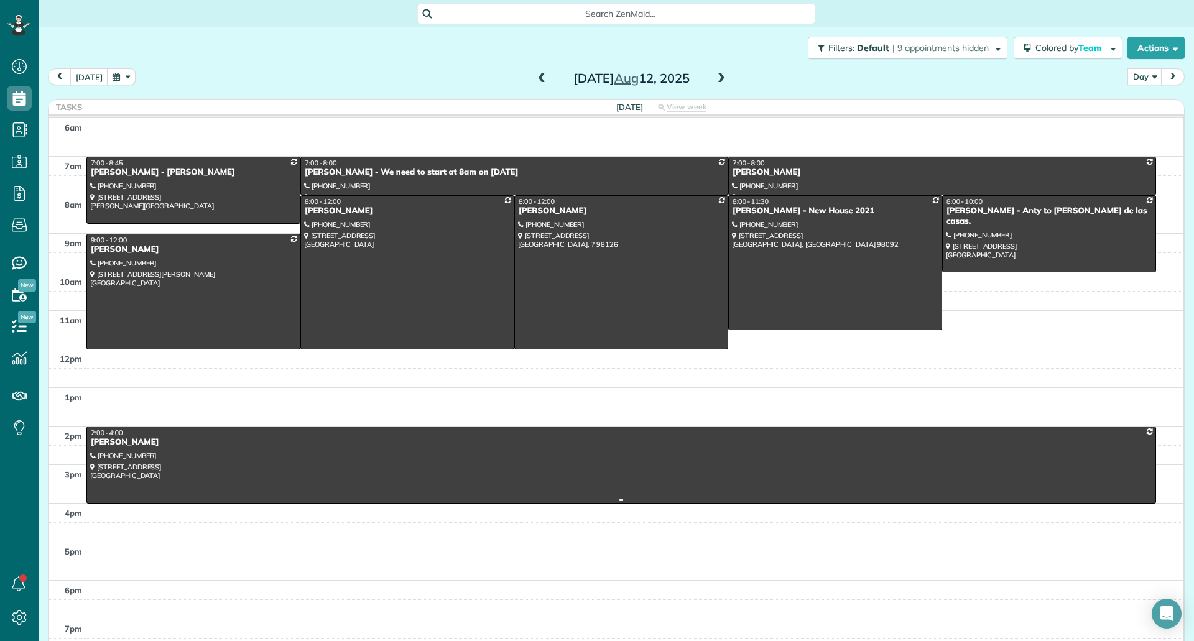
click at [536, 470] on div at bounding box center [621, 465] width 1069 height 76
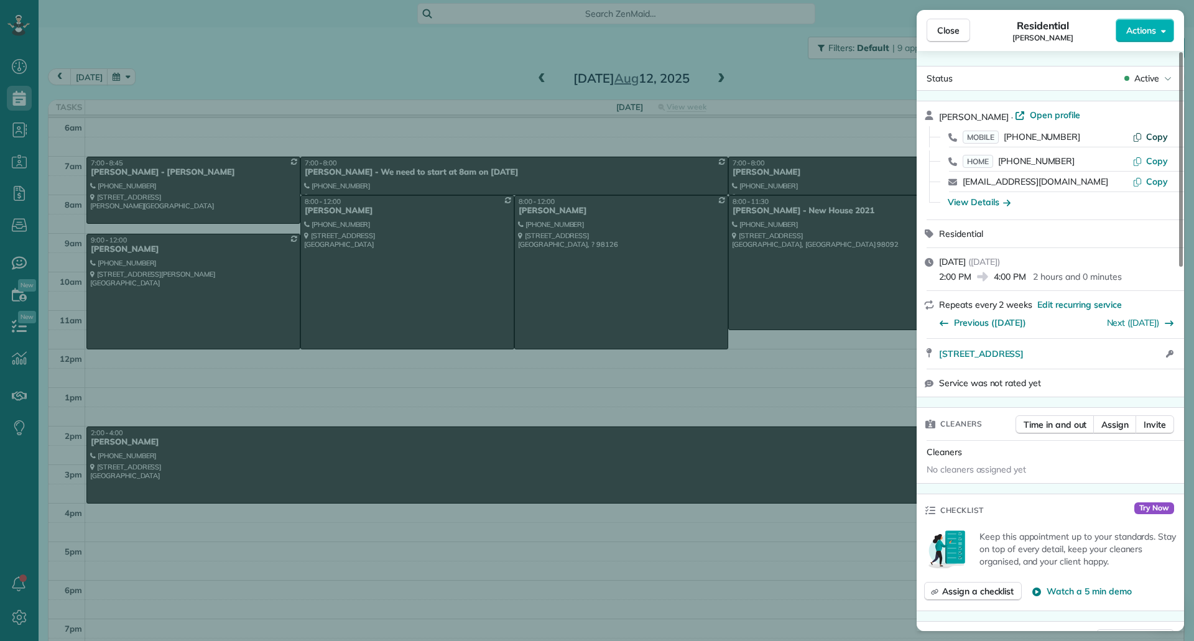
click at [1157, 138] on span "Copy" at bounding box center [1157, 136] width 22 height 11
click at [1147, 140] on button "Copy" at bounding box center [1150, 137] width 35 height 12
drag, startPoint x: 934, startPoint y: 359, endPoint x: 1149, endPoint y: 363, distance: 215.9
click at [1149, 363] on div "3228 62nd AVE SW Seattle WA 98116 Open access information" at bounding box center [1050, 354] width 267 height 30
click at [998, 205] on div "View Details" at bounding box center [979, 202] width 63 height 12
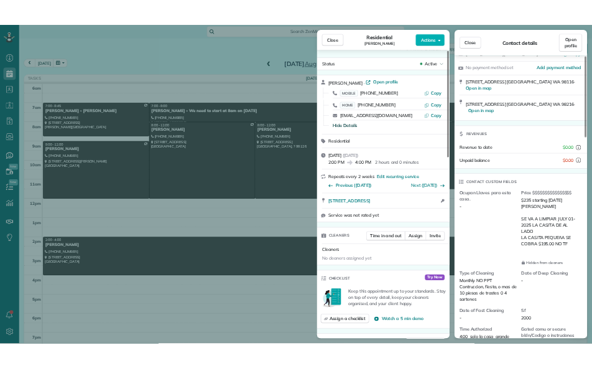
scroll to position [187, 0]
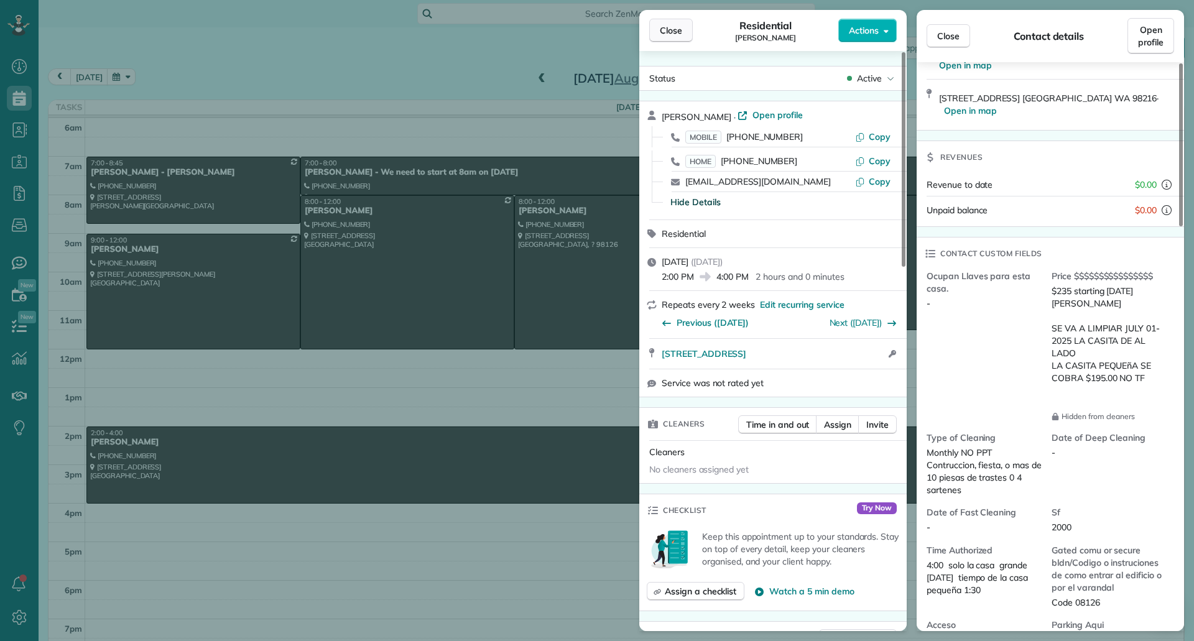
click at [665, 32] on span "Close" at bounding box center [671, 30] width 22 height 12
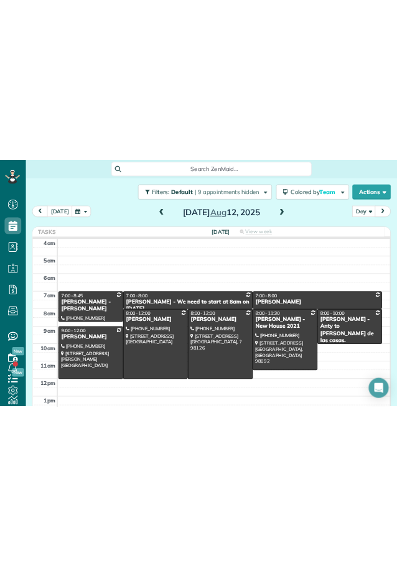
scroll to position [566, 39]
